Goal: Contribute content: Add original content to the website for others to see

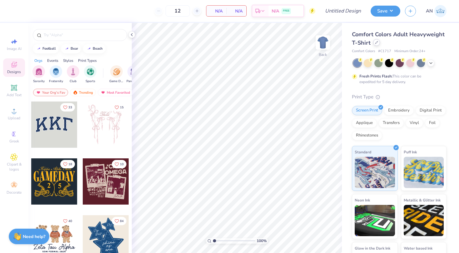
click at [377, 42] on icon at bounding box center [376, 42] width 3 height 3
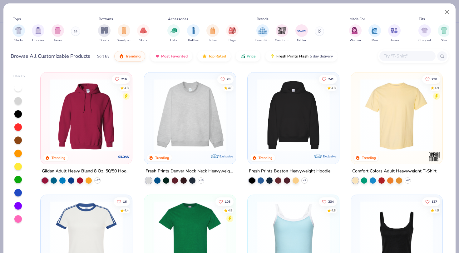
click at [170, 126] on img at bounding box center [189, 115] width 79 height 73
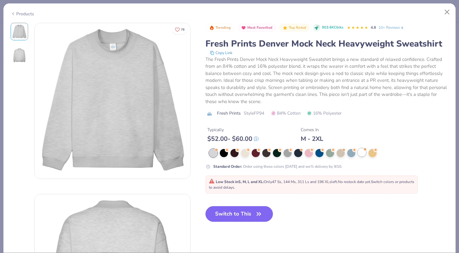
click at [358, 150] on div at bounding box center [362, 152] width 8 height 8
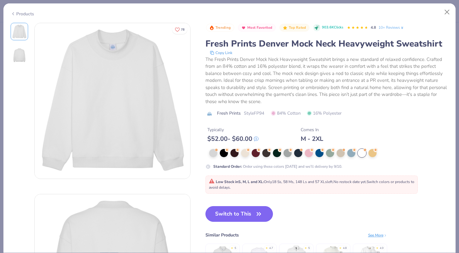
click at [246, 215] on button "Switch to This" at bounding box center [239, 214] width 68 height 16
type input "50"
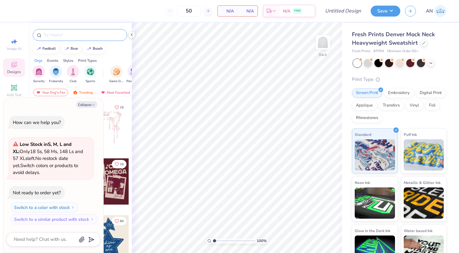
click at [60, 38] on div at bounding box center [80, 35] width 94 height 12
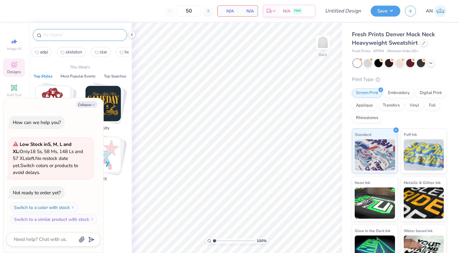
click at [53, 36] on input "text" at bounding box center [83, 35] width 80 height 6
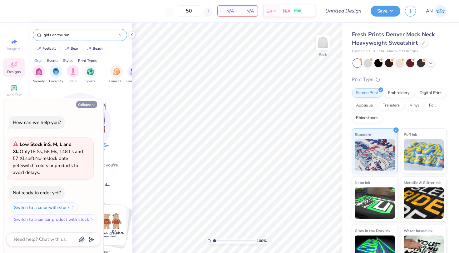
type input "girls on the run"
click at [88, 103] on button "Collapse" at bounding box center [86, 104] width 21 height 7
type textarea "x"
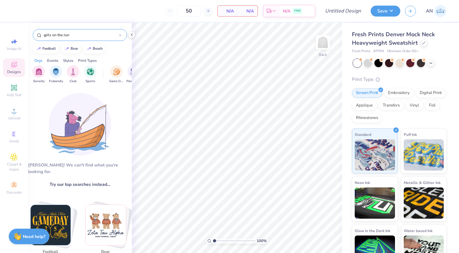
click at [76, 39] on div "girls on the run" at bounding box center [80, 35] width 94 height 12
drag, startPoint x: 73, startPoint y: 36, endPoint x: 51, endPoint y: 35, distance: 22.5
click at [51, 35] on input "girls on the run" at bounding box center [81, 35] width 76 height 6
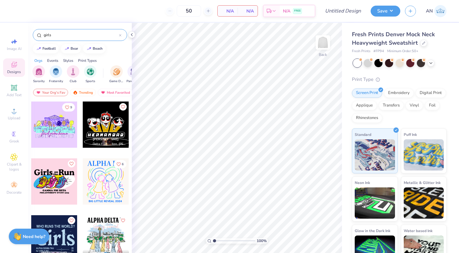
drag, startPoint x: 59, startPoint y: 36, endPoint x: 35, endPoint y: 36, distance: 23.7
click at [35, 36] on div "girls" at bounding box center [80, 35] width 94 height 12
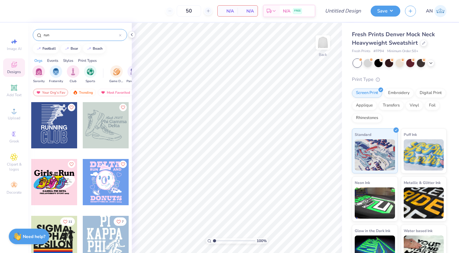
scroll to position [57, 0]
type input "run"
click at [60, 171] on div at bounding box center [54, 182] width 46 height 46
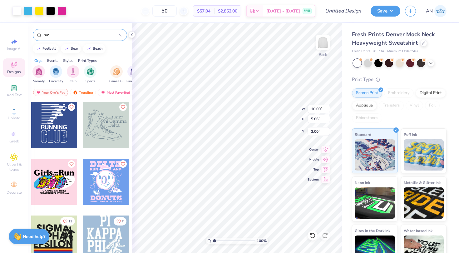
type input "10.00"
type input "5.86"
click at [423, 42] on icon at bounding box center [423, 42] width 3 height 3
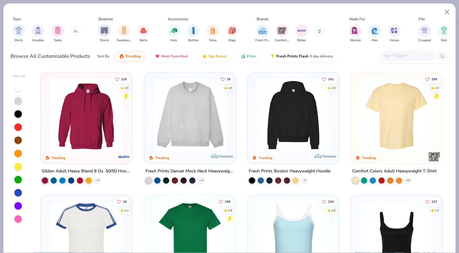
click at [391, 103] on img at bounding box center [396, 115] width 79 height 73
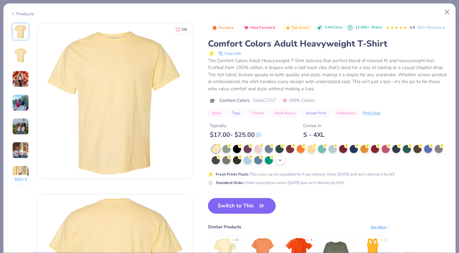
click at [278, 162] on icon at bounding box center [280, 160] width 5 height 5
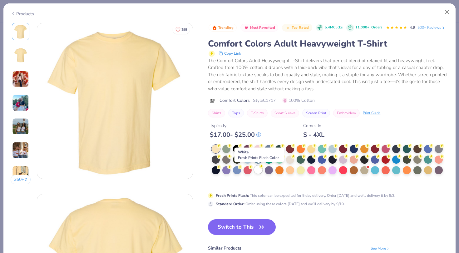
click at [259, 168] on div at bounding box center [258, 169] width 8 height 8
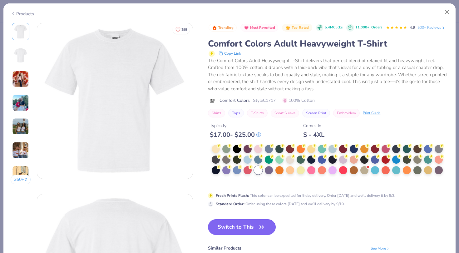
click at [245, 226] on button "Switch to This" at bounding box center [242, 227] width 68 height 16
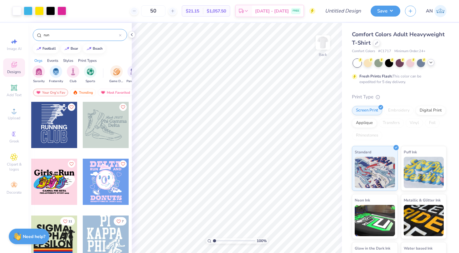
click at [428, 63] on icon at bounding box center [430, 62] width 5 height 5
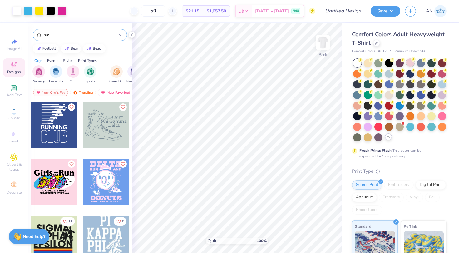
click at [411, 63] on div at bounding box center [410, 62] width 8 height 8
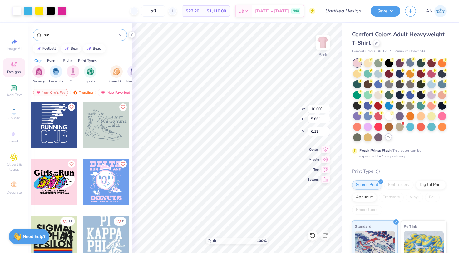
type input "3.00"
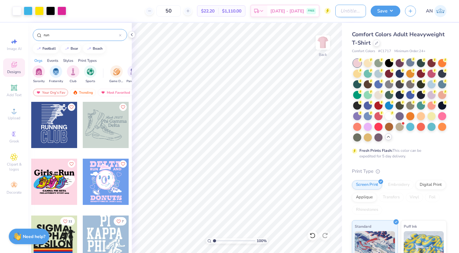
click at [345, 9] on input "Design Title" at bounding box center [350, 11] width 31 height 12
type input "GOTR"
click at [384, 10] on button "Save" at bounding box center [386, 10] width 30 height 11
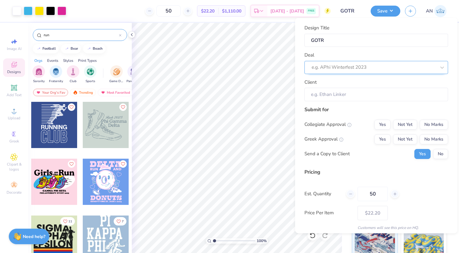
click at [359, 68] on div at bounding box center [374, 67] width 124 height 8
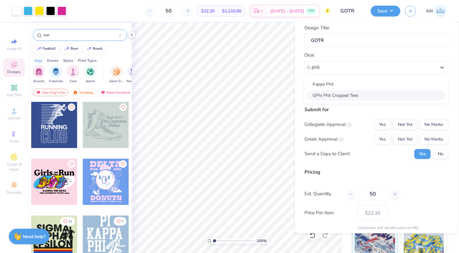
click at [334, 93] on div "GPhi Phil Cropped Tees" at bounding box center [376, 95] width 139 height 10
type input "phil"
type input "[PERSON_NAME]"
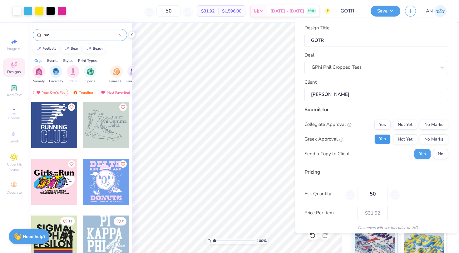
click at [381, 135] on button "Yes" at bounding box center [382, 139] width 16 height 10
click at [437, 126] on button "No Marks" at bounding box center [434, 124] width 28 height 10
type input "$26.33"
click at [441, 158] on button "No" at bounding box center [440, 154] width 15 height 10
click at [384, 9] on button "Save" at bounding box center [386, 10] width 30 height 11
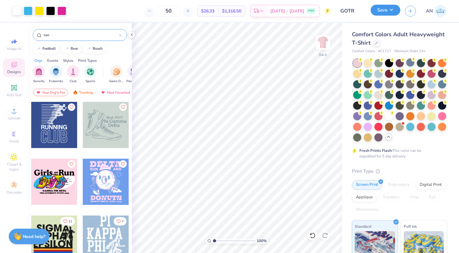
click at [385, 10] on button "Save" at bounding box center [386, 10] width 30 height 11
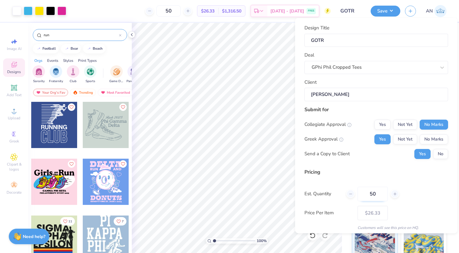
scroll to position [23, 0]
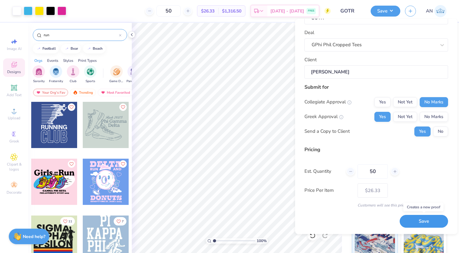
click at [421, 222] on button "Save" at bounding box center [424, 221] width 48 height 13
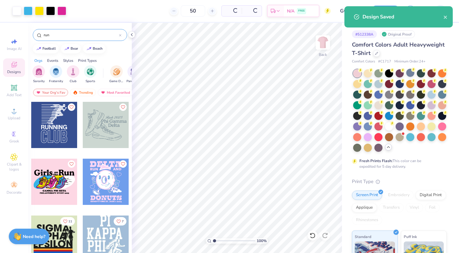
type input "$26.33"
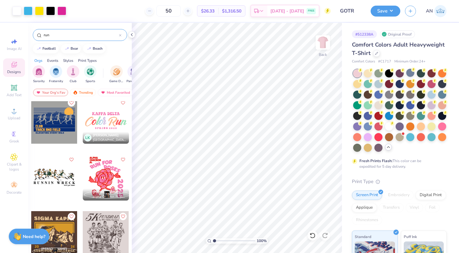
scroll to position [913, 0]
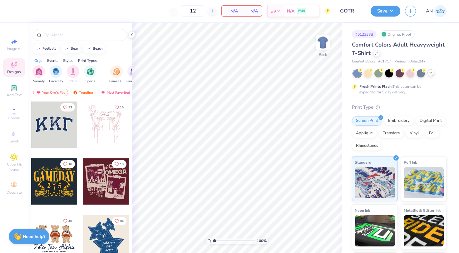
click at [432, 75] on icon at bounding box center [430, 72] width 5 height 5
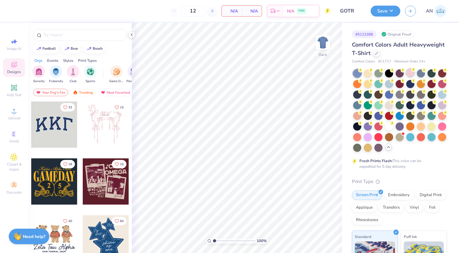
click at [408, 73] on div at bounding box center [410, 73] width 8 height 8
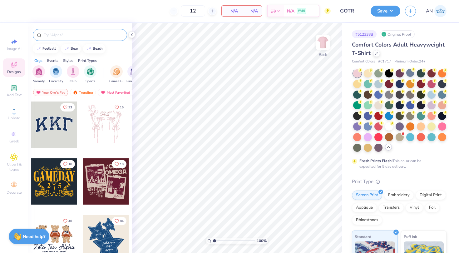
click at [59, 30] on div at bounding box center [80, 35] width 94 height 12
click at [53, 37] on input "text" at bounding box center [83, 35] width 80 height 6
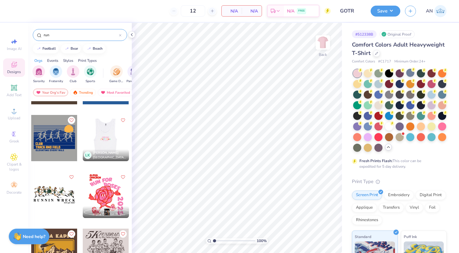
scroll to position [897, 0]
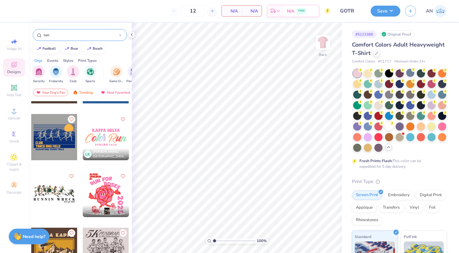
type input "run"
click at [99, 192] on div at bounding box center [106, 194] width 46 height 46
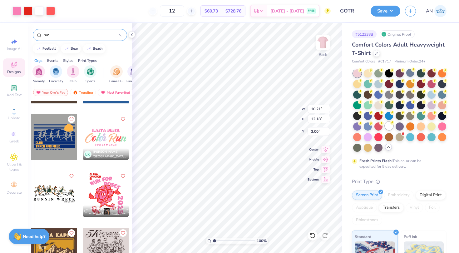
click at [389, 125] on div at bounding box center [389, 126] width 8 height 8
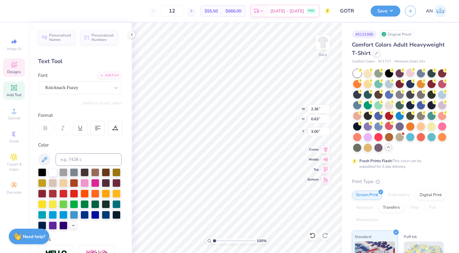
scroll to position [0, 0]
type textarea "G"
type textarea "A"
type textarea "GAMMA"
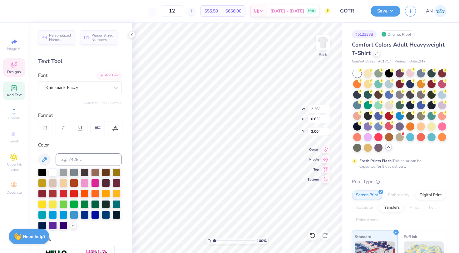
scroll to position [0, 1]
type input "3.31"
type input "0.64"
type input "3.68"
type textarea "PHI"
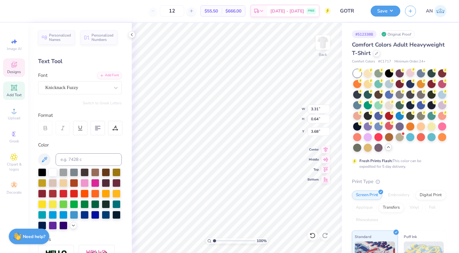
type input "0.68"
type input "0.63"
type input "4.39"
type textarea "BETA"
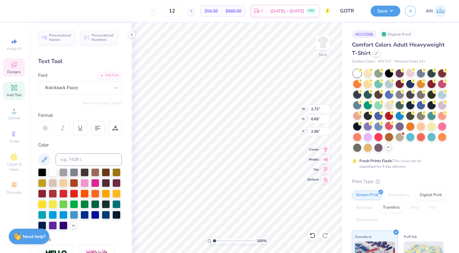
type input "2.73"
type input "0.65"
type input "2.99"
type input "4.15"
type textarea "R"
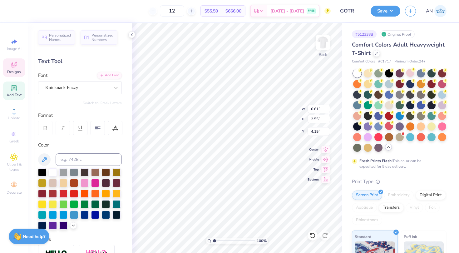
type textarea "H"
type textarea "GIRLS ON"
type textarea "THE RUN"
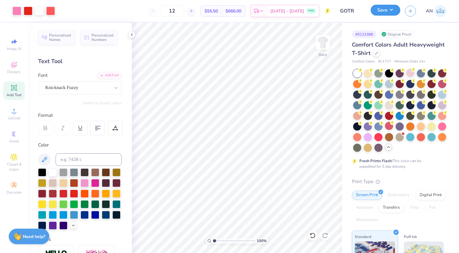
click at [385, 10] on button "Save" at bounding box center [386, 10] width 30 height 11
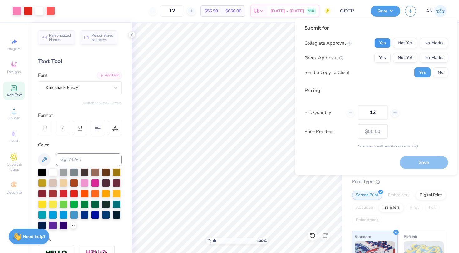
click at [384, 44] on button "Yes" at bounding box center [382, 43] width 16 height 10
click at [441, 57] on button "No Marks" at bounding box center [434, 58] width 28 height 10
drag, startPoint x: 365, startPoint y: 62, endPoint x: 372, endPoint y: 60, distance: 6.7
click at [365, 62] on div "Greek Approval Yes Not Yet No Marks" at bounding box center [376, 58] width 144 height 10
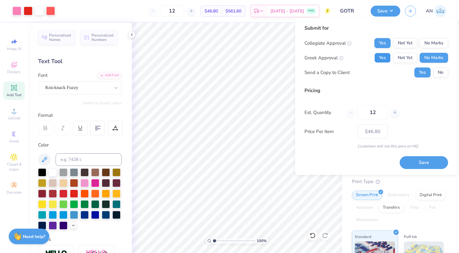
click at [385, 56] on button "Yes" at bounding box center [382, 58] width 16 height 10
click at [437, 39] on button "No Marks" at bounding box center [434, 43] width 28 height 10
click at [441, 73] on button "No" at bounding box center [440, 72] width 15 height 10
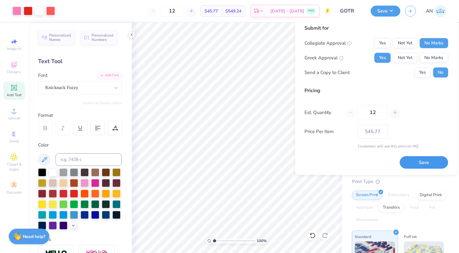
click at [419, 163] on button "Save" at bounding box center [424, 162] width 48 height 13
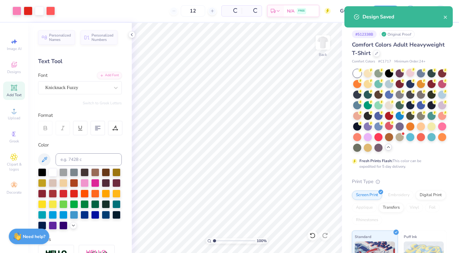
type input "$45.77"
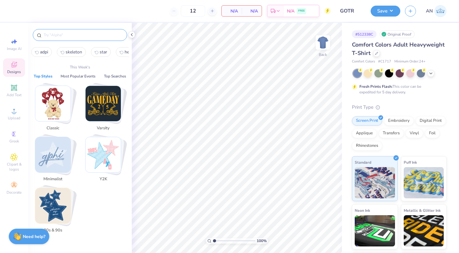
click at [73, 37] on input "text" at bounding box center [83, 35] width 80 height 6
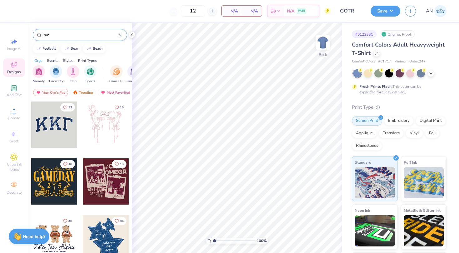
type input "run"
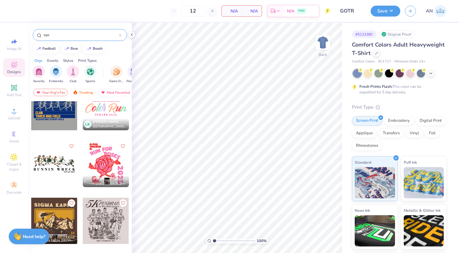
scroll to position [916, 0]
